Goal: Task Accomplishment & Management: Manage account settings

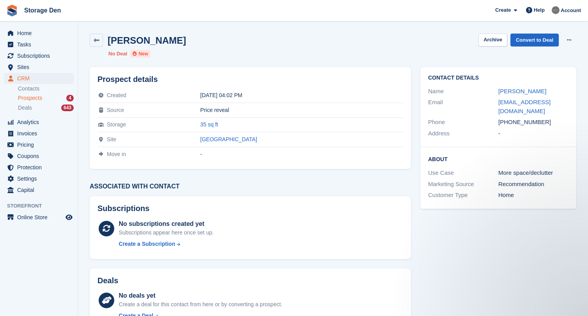
click at [33, 98] on span "Prospects" at bounding box center [30, 97] width 24 height 7
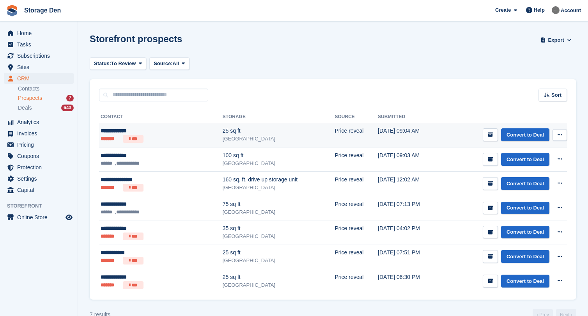
click at [145, 134] on div "**********" at bounding box center [141, 131] width 81 height 8
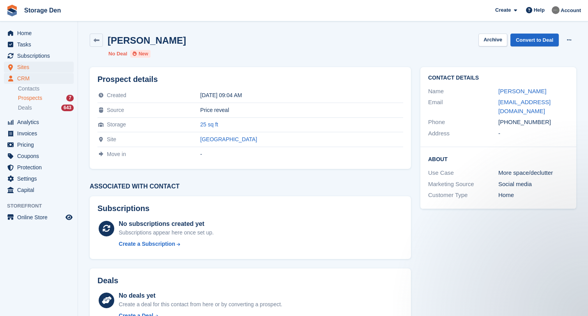
click at [46, 71] on span "Sites" at bounding box center [40, 67] width 47 height 11
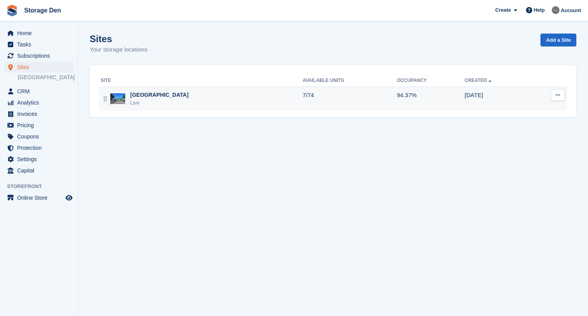
click at [159, 99] on div "Aberdeen Live" at bounding box center [202, 99] width 202 height 16
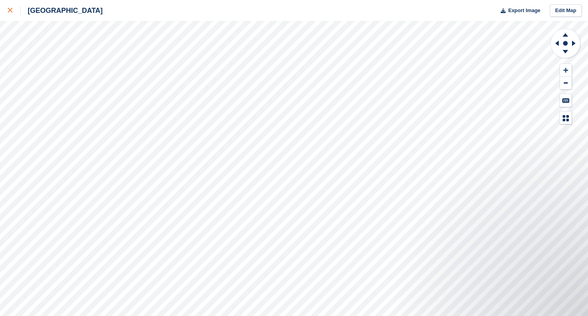
click at [12, 12] on icon at bounding box center [10, 10] width 5 height 5
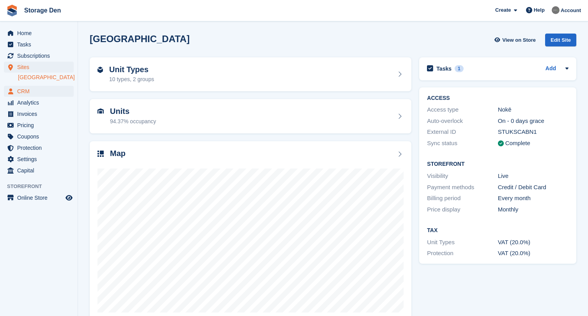
click at [41, 90] on span "CRM" at bounding box center [40, 91] width 47 height 11
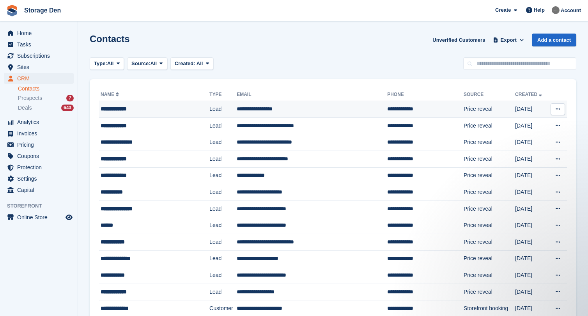
click at [561, 110] on button at bounding box center [557, 109] width 14 height 12
click at [523, 140] on p "Delete contact" at bounding box center [527, 141] width 68 height 10
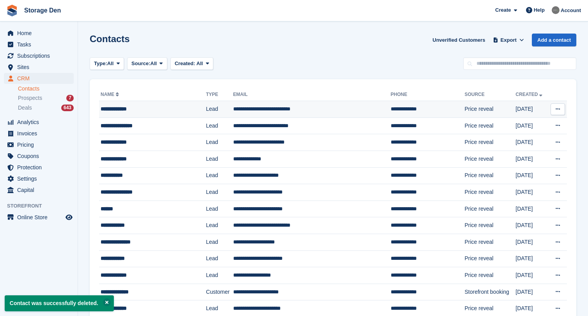
click at [153, 105] on div "**********" at bounding box center [147, 109] width 92 height 8
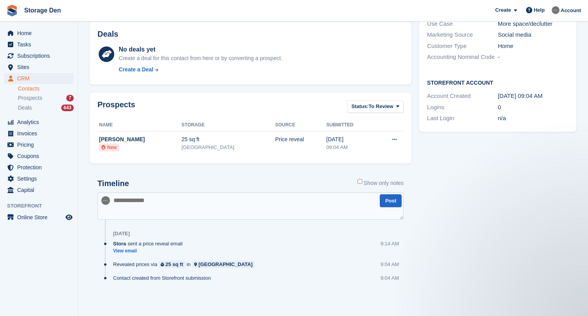
scroll to position [180, 0]
click at [141, 248] on link "View email" at bounding box center [149, 251] width 73 height 7
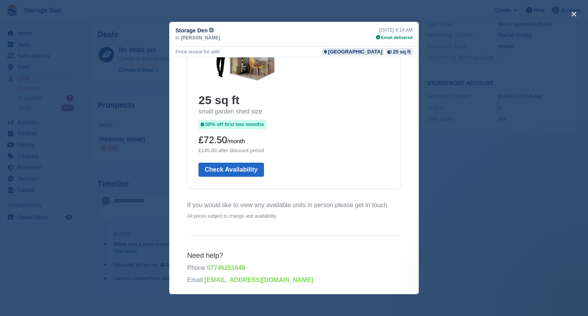
scroll to position [169, 0]
click at [475, 175] on div "close" at bounding box center [294, 158] width 588 height 316
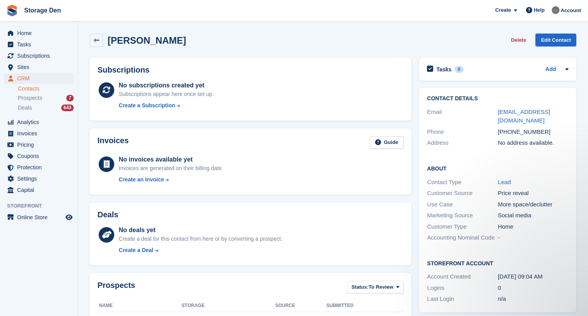
scroll to position [0, 0]
click at [101, 38] on link at bounding box center [96, 40] width 13 height 13
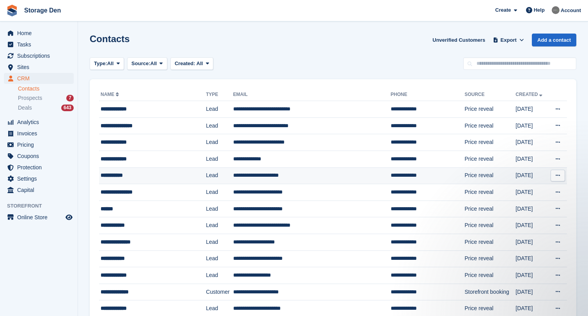
click at [150, 172] on div "**********" at bounding box center [147, 175] width 92 height 8
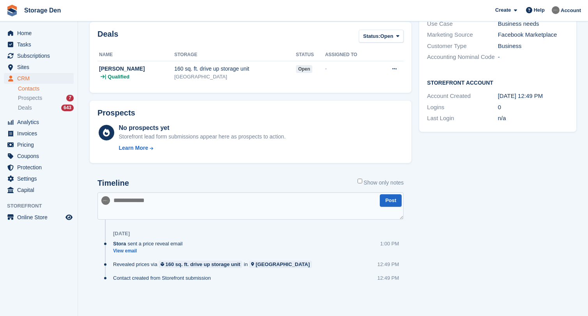
scroll to position [180, 0]
click at [212, 196] on textarea at bounding box center [250, 206] width 306 height 27
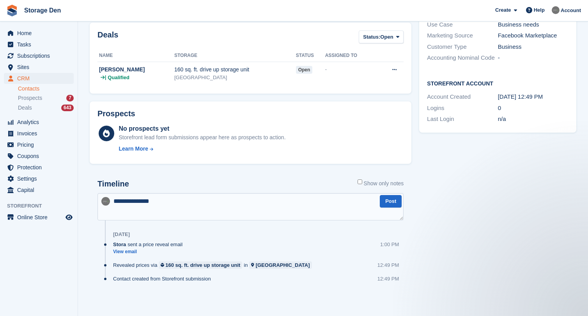
scroll to position [0, 0]
type textarea "**********"
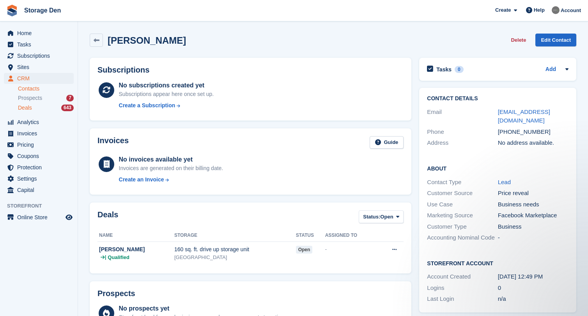
click at [34, 109] on div "Deals 643" at bounding box center [46, 107] width 56 height 7
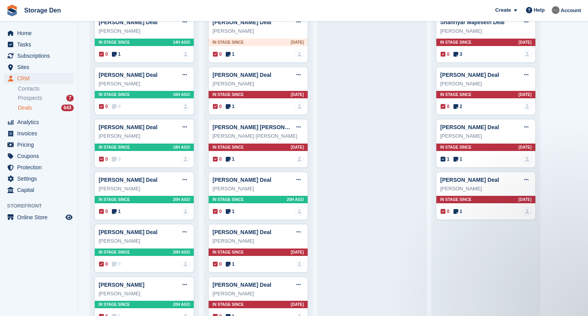
scroll to position [11, 0]
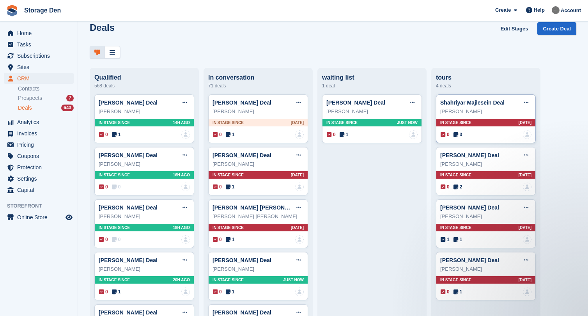
click at [461, 133] on span "3" at bounding box center [457, 134] width 9 height 7
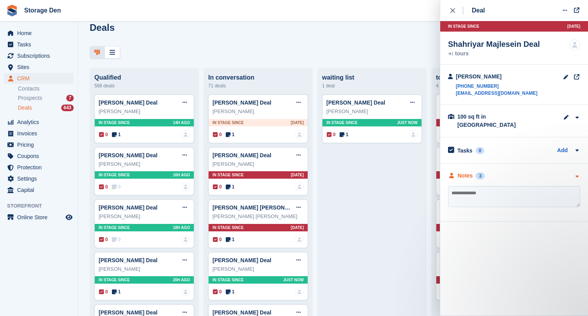
click at [462, 171] on div "Notes" at bounding box center [465, 175] width 15 height 8
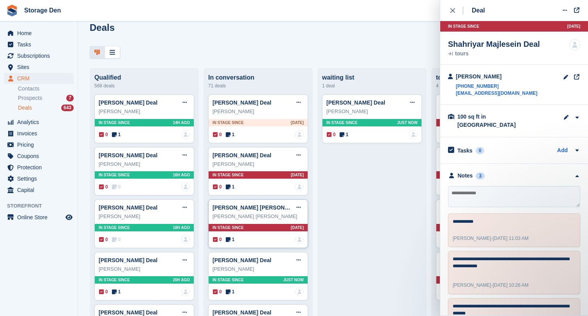
click at [232, 237] on span "1" at bounding box center [230, 239] width 9 height 7
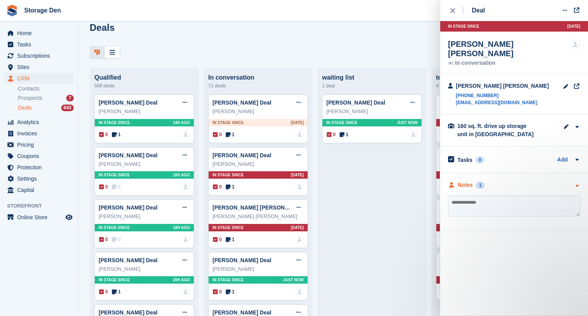
click at [459, 181] on div "Notes" at bounding box center [465, 185] width 15 height 8
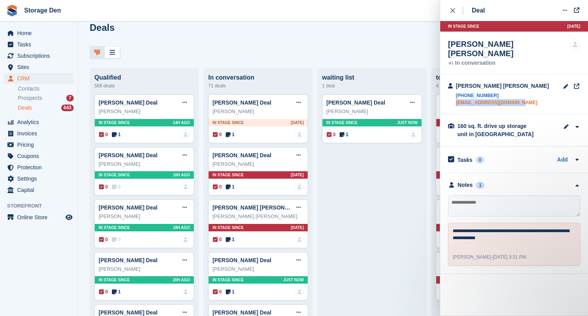
drag, startPoint x: 525, startPoint y: 93, endPoint x: 456, endPoint y: 93, distance: 68.6
click at [456, 93] on div "Chi Hung Joule CHONG +447311116156 draculachong@hotmail.com" at bounding box center [514, 94] width 148 height 40
click at [227, 187] on icon at bounding box center [228, 186] width 5 height 5
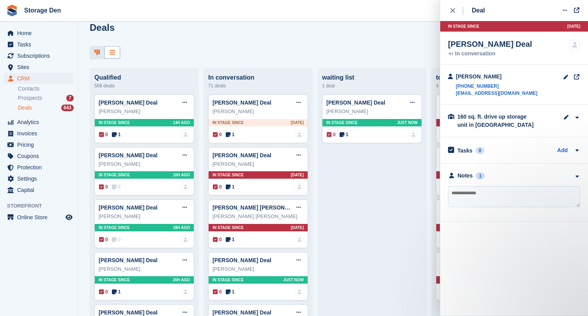
click at [115, 55] on div at bounding box center [112, 52] width 16 height 13
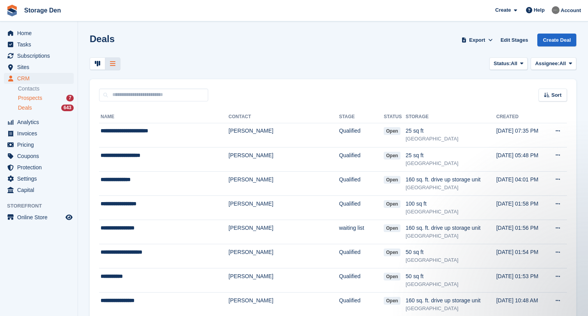
click at [40, 101] on span "Prospects" at bounding box center [30, 97] width 24 height 7
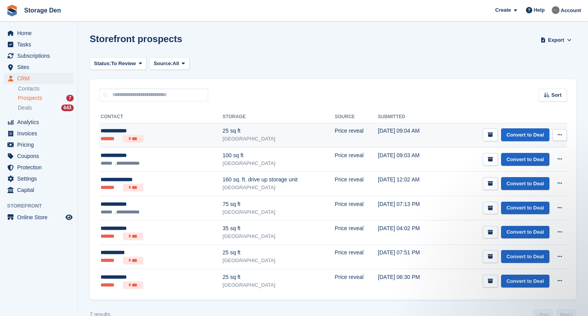
click at [152, 136] on ul "******* ***" at bounding box center [141, 139] width 81 height 8
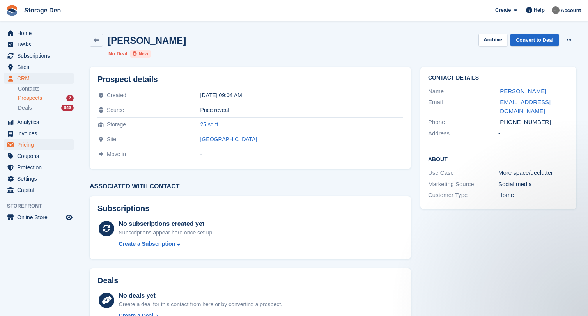
click at [28, 143] on span "Pricing" at bounding box center [40, 144] width 47 height 11
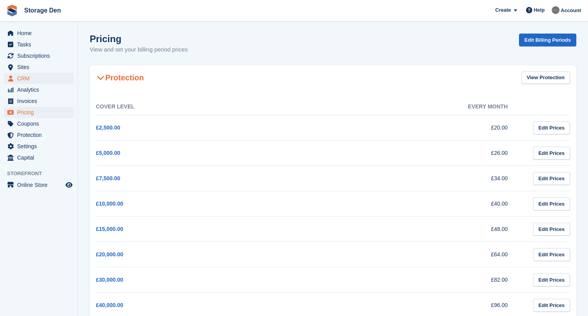
click at [22, 76] on span "CRM" at bounding box center [40, 78] width 47 height 11
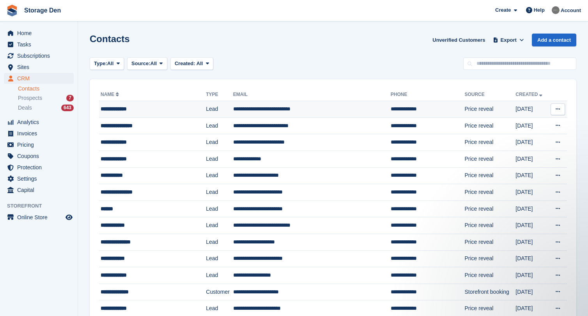
click at [147, 108] on div "**********" at bounding box center [147, 109] width 92 height 8
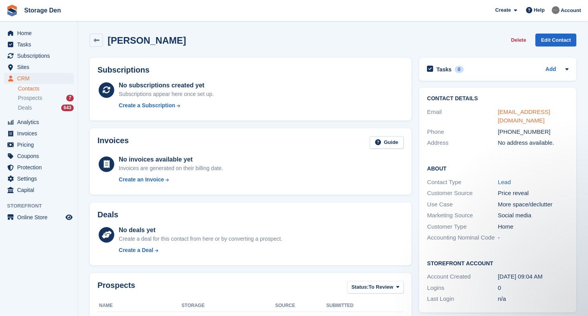
drag, startPoint x: 514, startPoint y: 119, endPoint x: 497, endPoint y: 112, distance: 17.8
click at [498, 112] on div "jamie_findlay1992@hotmail.com" at bounding box center [533, 117] width 71 height 18
click at [415, 90] on div "Subscriptions No subscriptions created yet Subscriptions appear here once set u…" at bounding box center [250, 89] width 329 height 71
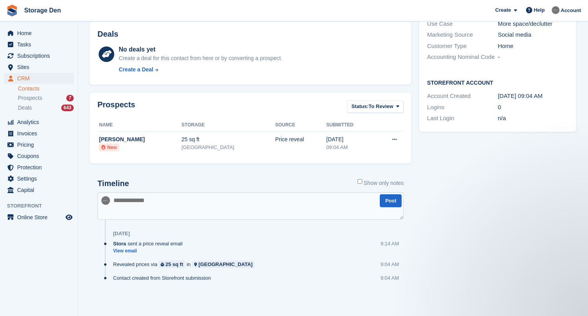
click at [209, 210] on textarea at bounding box center [250, 205] width 306 height 27
type textarea "**********"
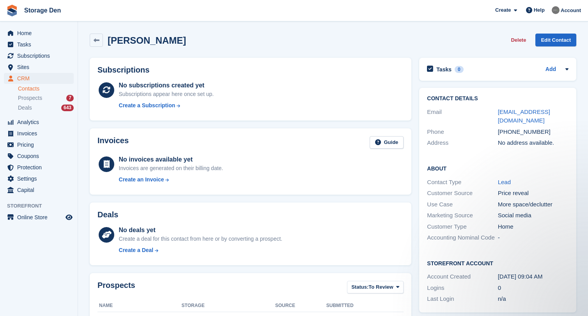
scroll to position [0, 0]
click at [30, 100] on span "Prospects" at bounding box center [30, 97] width 24 height 7
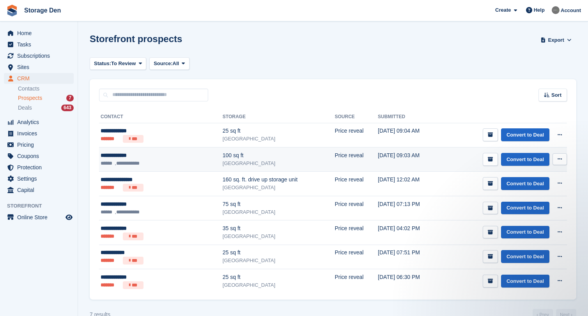
click at [159, 159] on ul "**********" at bounding box center [141, 162] width 81 height 7
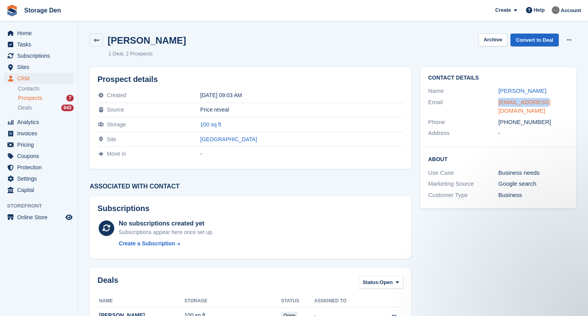
drag, startPoint x: 549, startPoint y: 99, endPoint x: 498, endPoint y: 101, distance: 50.7
click at [498, 101] on div "eodtech@me.com" at bounding box center [533, 107] width 70 height 18
click at [35, 28] on span "Home" at bounding box center [40, 33] width 47 height 11
